Goal: Information Seeking & Learning: Learn about a topic

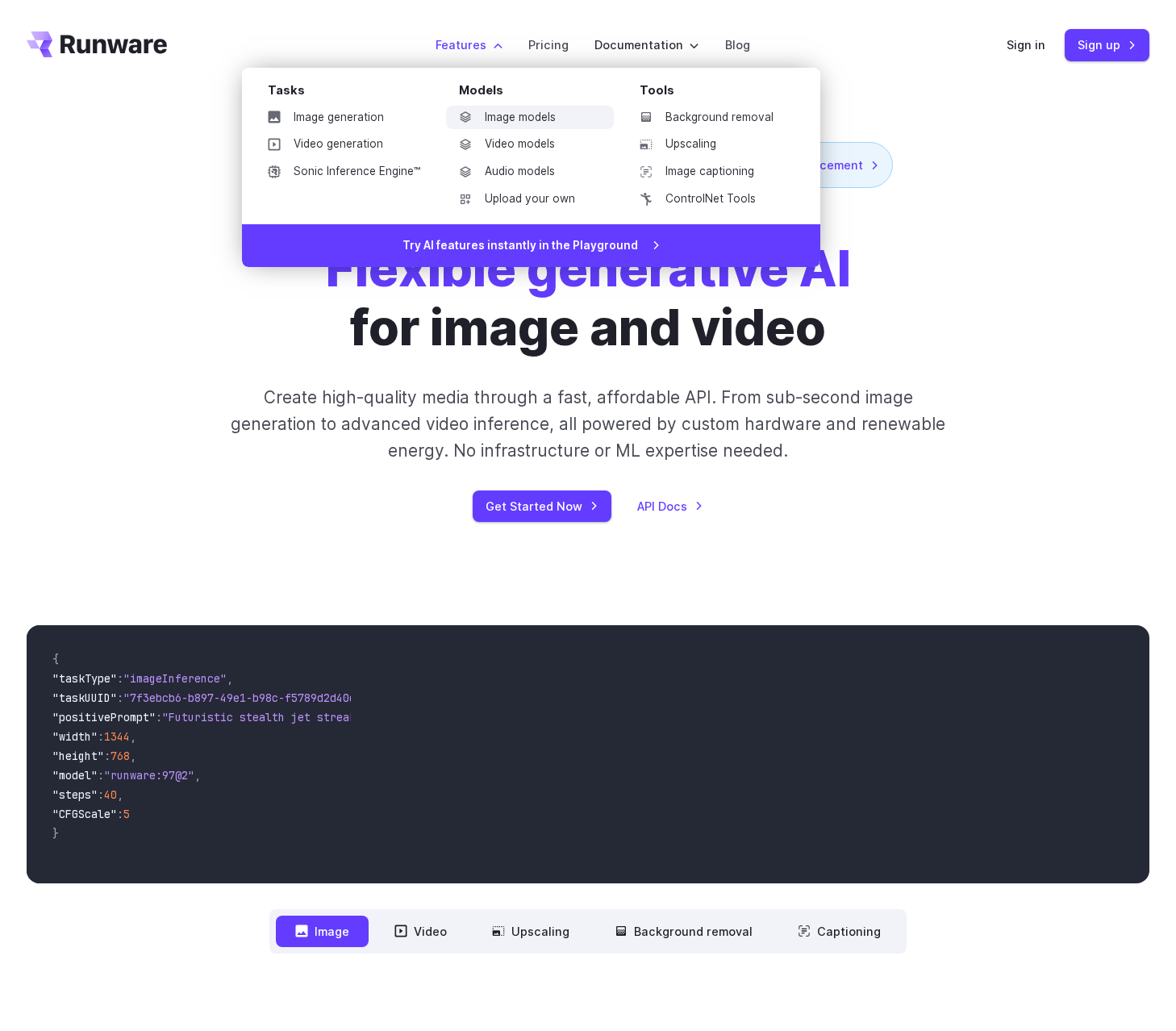
click at [524, 119] on link "Image models" at bounding box center [529, 117] width 168 height 24
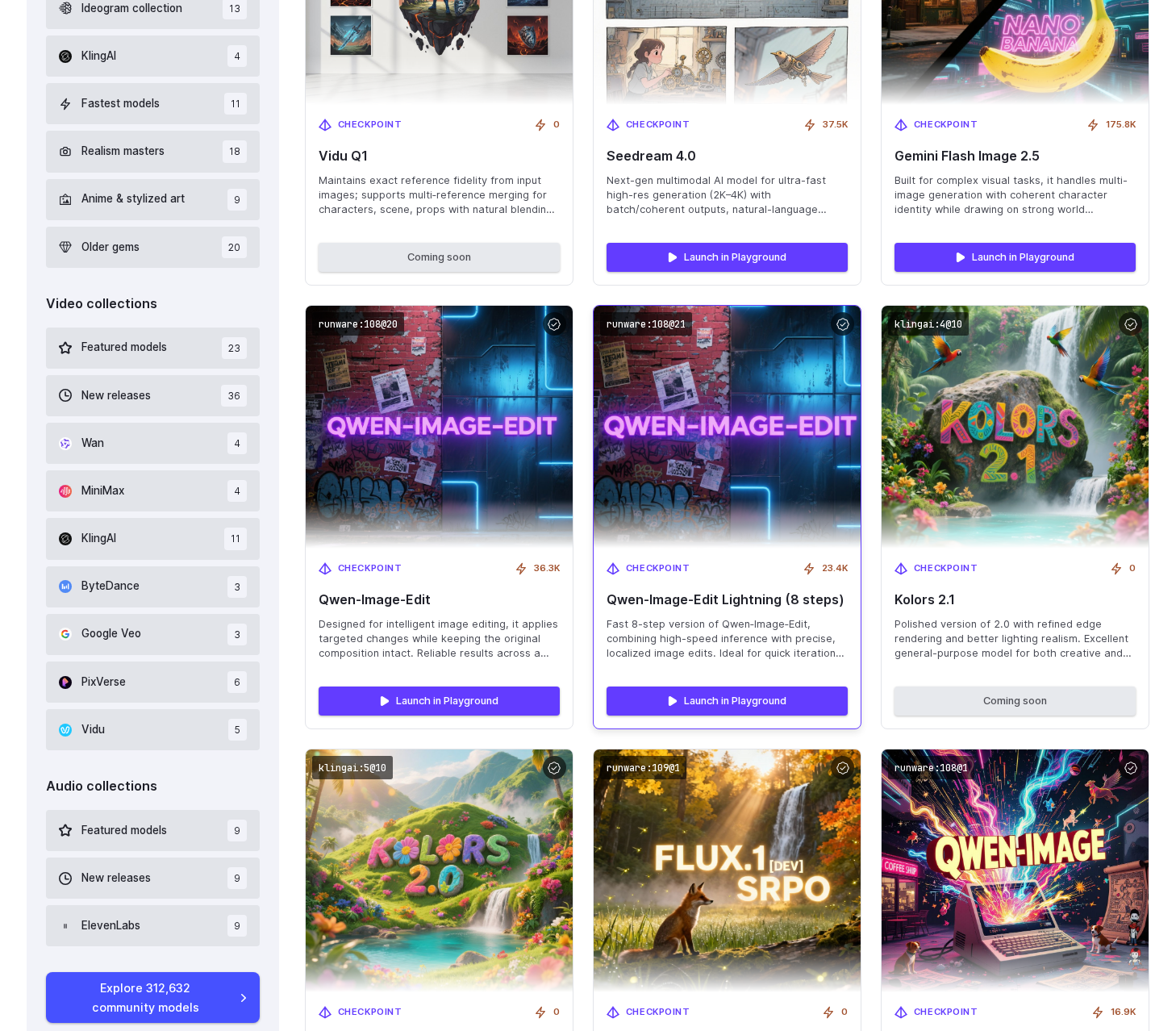
scroll to position [1291, 0]
